Goal: Navigation & Orientation: Find specific page/section

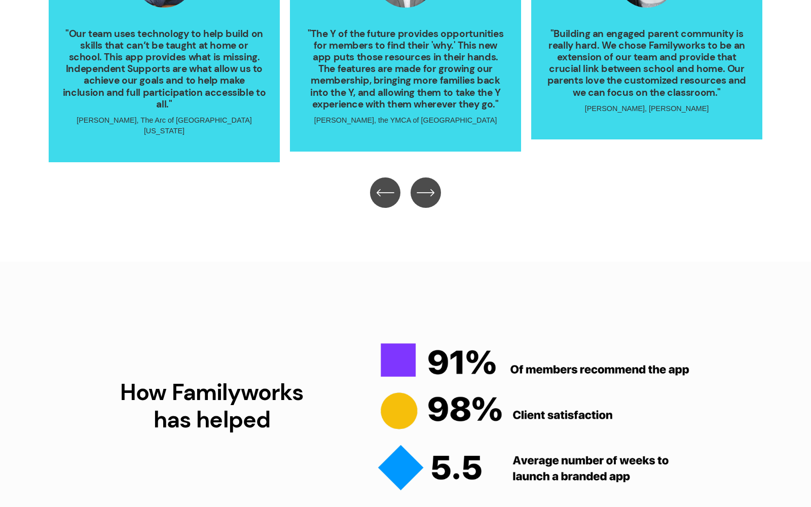
scroll to position [2230, 0]
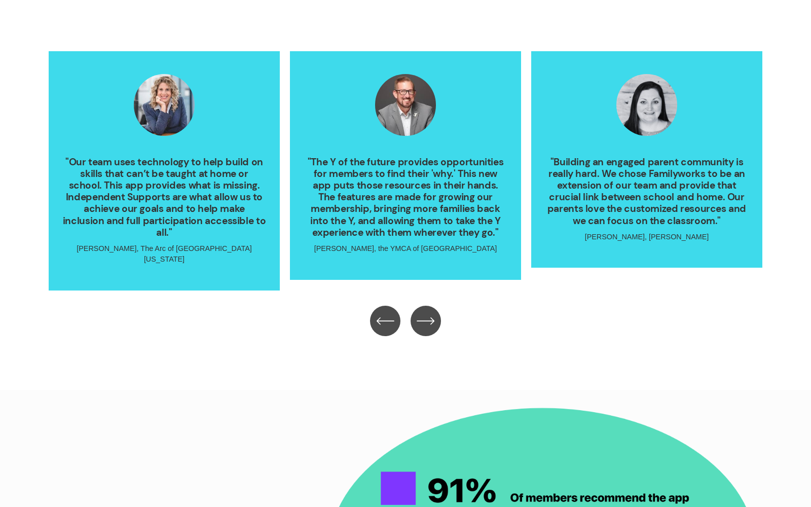
click at [428, 312] on icon "\a \a \a Next\a \a" at bounding box center [426, 321] width 18 height 18
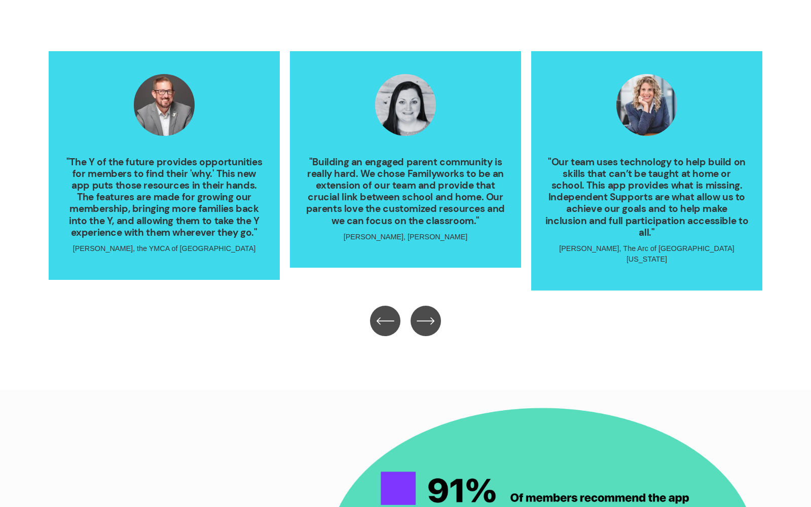
click at [428, 312] on icon "\a \a \a Next\a \a" at bounding box center [426, 321] width 18 height 18
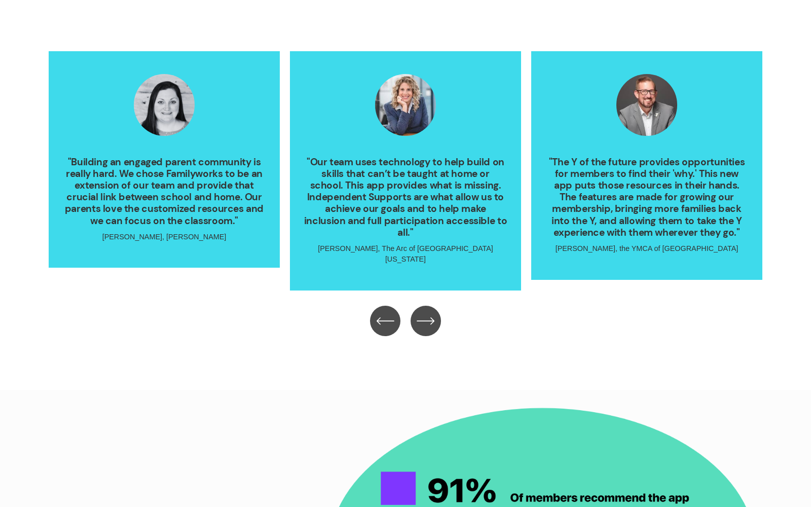
click at [428, 312] on icon "\a \a \a Next\a \a" at bounding box center [426, 321] width 18 height 18
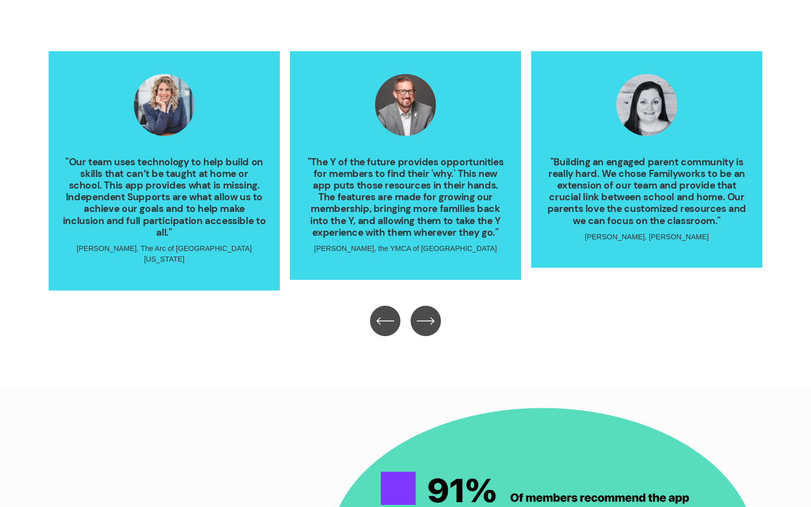
click at [428, 312] on icon "\a \a \a Next\a \a" at bounding box center [426, 321] width 18 height 18
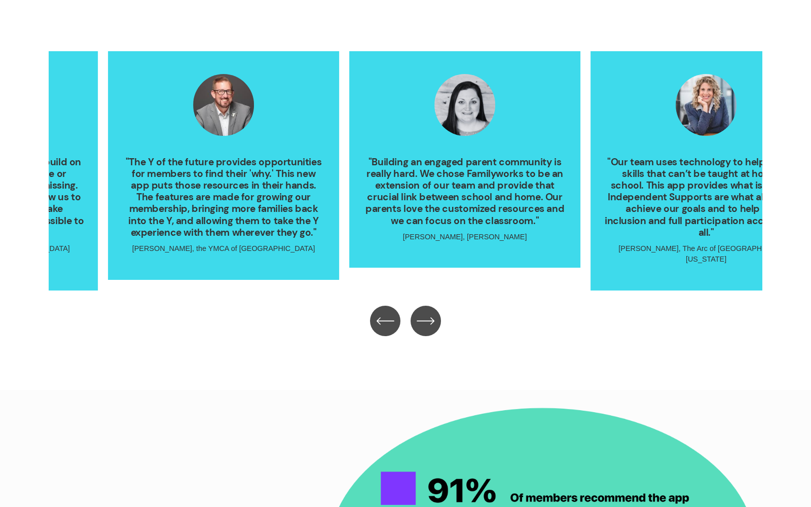
click at [428, 312] on icon "\a \a \a Next\a \a" at bounding box center [426, 321] width 18 height 18
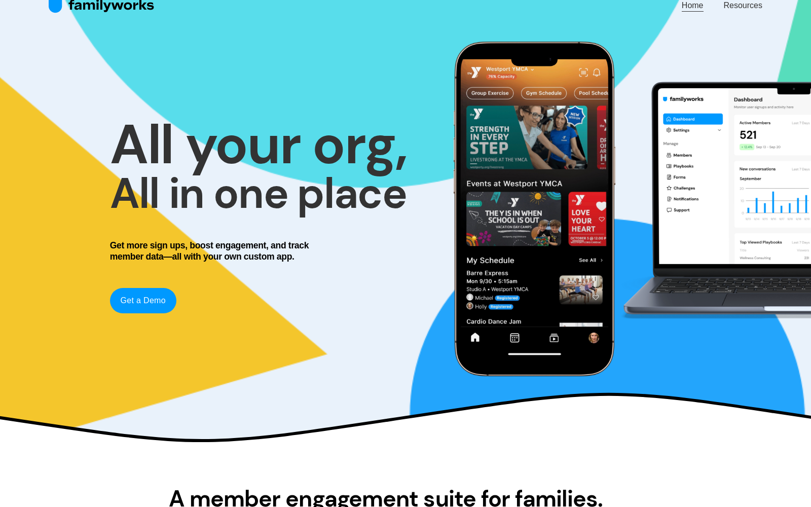
scroll to position [0, 0]
